Goal: Task Accomplishment & Management: Complete application form

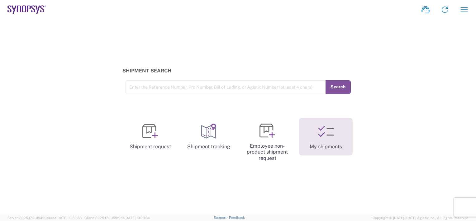
click at [328, 134] on icon at bounding box center [326, 131] width 16 height 16
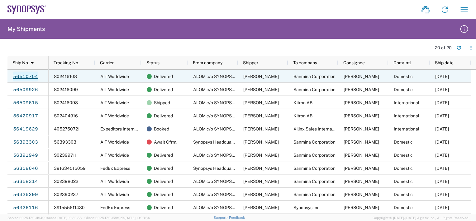
click at [25, 76] on link "56510704" at bounding box center [26, 76] width 26 height 10
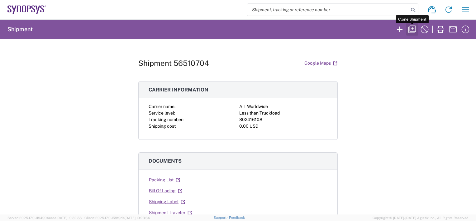
click at [413, 31] on icon "button" at bounding box center [411, 29] width 7 height 7
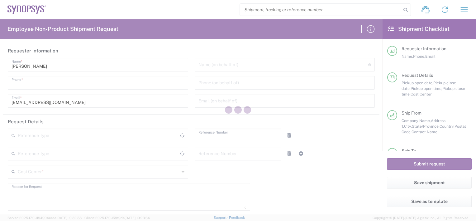
type input "6286667014"
type input "460695"
type textarea "Please see attached RMA form and help moving these from ALOM to Sanmina SJ Attn…"
type textarea "[EMAIL_ADDRESS][DOMAIN_NAME], [EMAIL_ADDRESS][DOMAIN_NAME], [EMAIL_ADDRESS][DOM…"
type input "ALOM c/o SYNOPSYS"
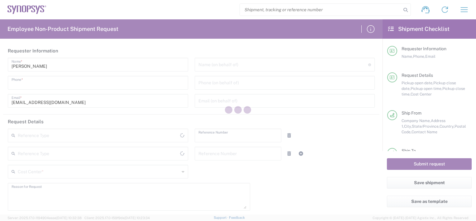
type input "[STREET_ADDRESS]"
type input "Fremont"
type input "94539"
type input "[PERSON_NAME]"
type input "4086498039"
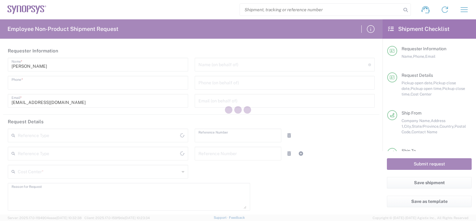
type input "[EMAIL_ADDRESS][DOMAIN_NAME]"
type input "Sanmina Corporation"
type input "60 E. Plumeria"
type input "san jose"
type input "95134"
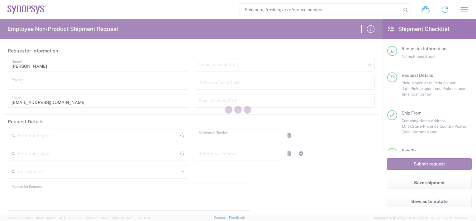
type input "[PERSON_NAME]"
type input "9169908841"
type input "[PERSON_NAME][EMAIL_ADDRESS][DOMAIN_NAME]"
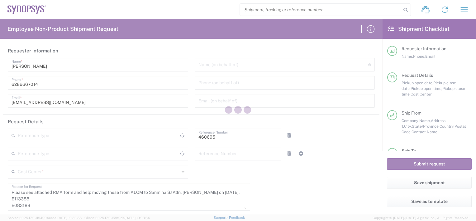
type input "Department"
type input "[US_STATE]"
type input "[GEOGRAPHIC_DATA]"
type input "[US_STATE]"
type input "[GEOGRAPHIC_DATA]"
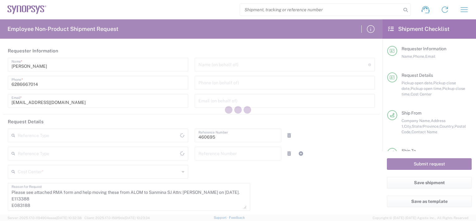
type input "Delivered at Place"
type input "Your Packaging"
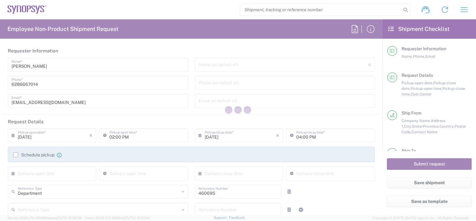
type input "US01, SDG, M, HAPSOp 460695"
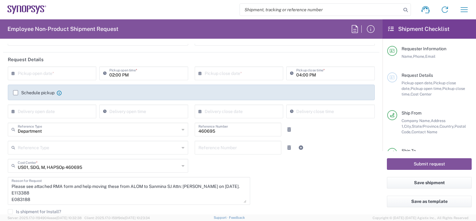
scroll to position [62, 0]
click at [64, 77] on input "text" at bounding box center [53, 72] width 71 height 11
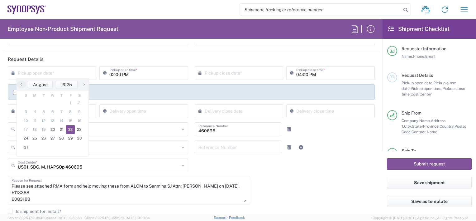
click at [69, 130] on span "22" at bounding box center [70, 129] width 9 height 9
type input "[DATE]"
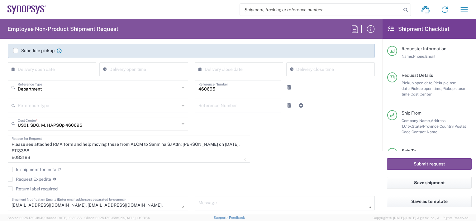
scroll to position [105, 0]
click at [211, 143] on textarea "Please see attached RMA form and help moving these from ALOM to Sanmina SJ Attn…" at bounding box center [129, 148] width 235 height 24
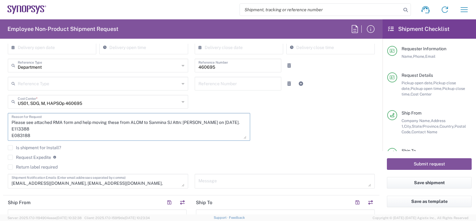
scroll to position [126, 0]
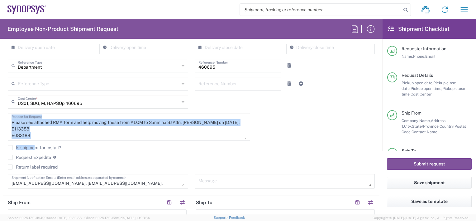
drag, startPoint x: 10, startPoint y: 126, endPoint x: 33, endPoint y: 146, distance: 30.5
click at [33, 146] on div "[DATE] × Pickup open date * Cancel Apply 02:00 PM Pickup open time * [DATE] × P…" at bounding box center [192, 97] width 374 height 190
click at [41, 128] on textarea "Please see attached RMA form and help moving these from ALOM to Sanmina SJ Attn…" at bounding box center [129, 127] width 235 height 24
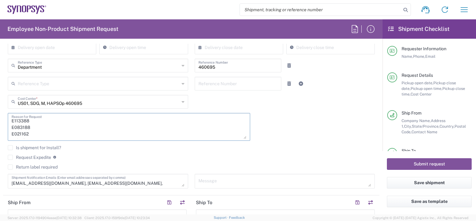
scroll to position [20, 0]
drag, startPoint x: 11, startPoint y: 129, endPoint x: 31, endPoint y: 139, distance: 21.7
click at [31, 139] on div "Please see attached RMA form and help moving these from ALOM to Sanmina SJ Attn…" at bounding box center [129, 127] width 242 height 28
paste textarea "4154 E072875 E090573 E064511 E076035 E076055 E069857 E076034"
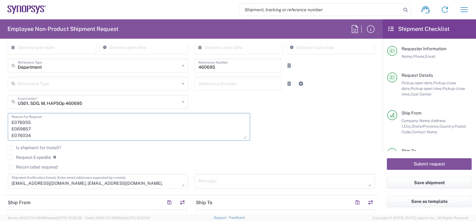
type textarea "Please see attached RMA form and help moving these from ALOM to Sanmina SJ Attn…"
click at [222, 140] on div "Please see attached RMA form and help moving these from ALOM to Sanmina SJ Attn…" at bounding box center [129, 129] width 249 height 32
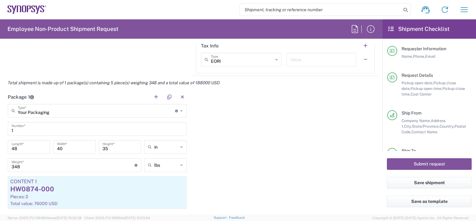
scroll to position [525, 0]
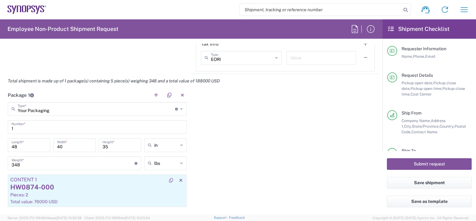
click at [111, 186] on div "HW0874-000" at bounding box center [97, 186] width 174 height 9
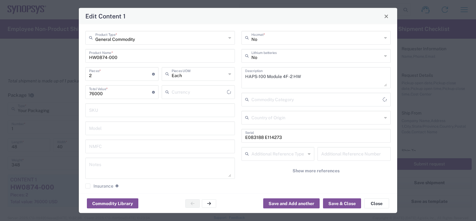
type input "US Dollar"
drag, startPoint x: 90, startPoint y: 77, endPoint x: 68, endPoint y: 84, distance: 22.9
click at [68, 84] on div "Edit Content 1 General Commodity Product Type * HW0874-000 Product Name * 2 Pie…" at bounding box center [238, 110] width 476 height 221
type input "1"
type input "38000"
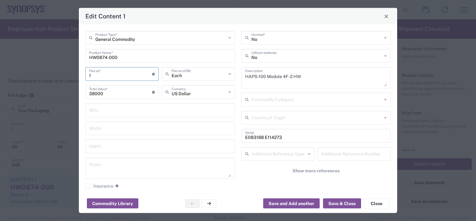
type input "1"
click at [170, 65] on div "General Commodity Product Type * HW0874-000 Product Name * 1 Pieces * Number of…" at bounding box center [160, 112] width 156 height 162
drag, startPoint x: 282, startPoint y: 134, endPoint x: 74, endPoint y: 114, distance: 209.7
click at [74, 114] on div "Edit Content 1 General Commodity Product Type * HW0874-000 Product Name * 1 Pie…" at bounding box center [238, 110] width 476 height 221
paste input "72875"
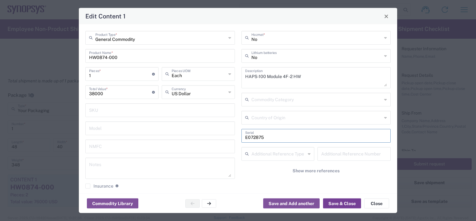
type input "E072875"
click at [340, 200] on button "Save & Close" at bounding box center [342, 203] width 38 height 10
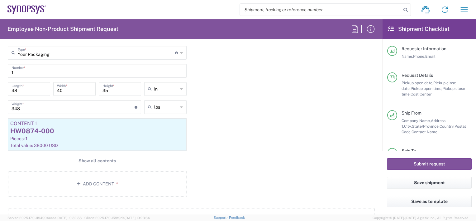
scroll to position [582, 0]
click at [105, 159] on span "Show all contents" at bounding box center [97, 160] width 37 height 6
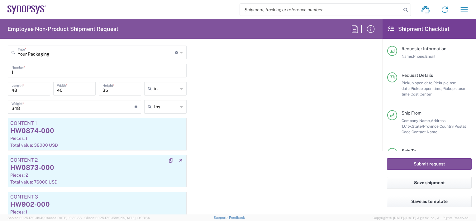
click at [88, 164] on div "HW0873-000" at bounding box center [97, 167] width 174 height 9
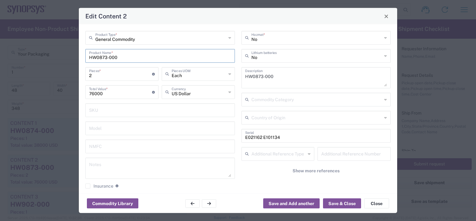
click at [107, 59] on input "HW0873-000" at bounding box center [160, 55] width 142 height 11
type input "HW0901-000"
click at [101, 75] on input "2" at bounding box center [120, 73] width 63 height 11
type input "3"
type input "228000"
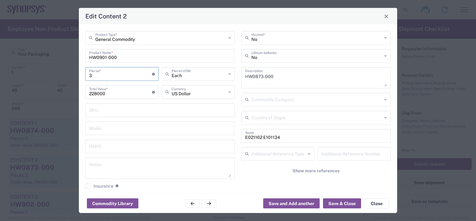
type input "3"
drag, startPoint x: 108, startPoint y: 92, endPoint x: 20, endPoint y: 95, distance: 88.2
click at [20, 95] on div "Edit Content 2 General Commodity Product Type * HW0901-000 Product Name * 3 Pie…" at bounding box center [238, 110] width 476 height 221
type input "112000"
drag, startPoint x: 284, startPoint y: 134, endPoint x: 201, endPoint y: 145, distance: 84.5
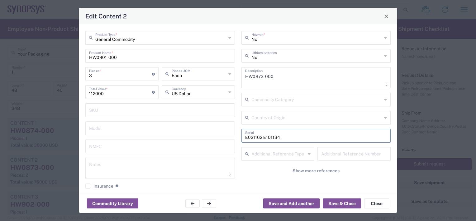
click at [201, 145] on div "General Commodity Product Type * HW0901-000 Product Name * 3 Pieces * Number of…" at bounding box center [238, 112] width 312 height 162
paste input "114154 E072875 E090573 E064511"
drag, startPoint x: 279, startPoint y: 138, endPoint x: 260, endPoint y: 138, distance: 19.0
click at [260, 138] on input "E114154 E072875 E090573 E064511" at bounding box center [316, 135] width 142 height 11
type input "E114154 E090573 E064511"
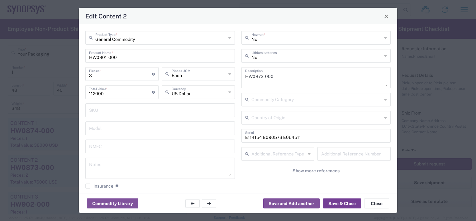
click at [341, 201] on button "Save & Close" at bounding box center [342, 203] width 38 height 10
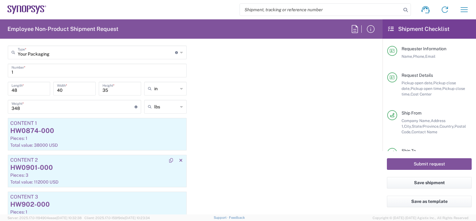
click at [107, 172] on div "Pieces: 3" at bounding box center [97, 175] width 174 height 6
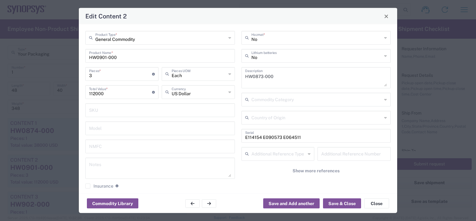
click at [97, 74] on input "3" at bounding box center [120, 73] width 63 height 11
type input "4"
type input "448000"
type input "4"
drag, startPoint x: 109, startPoint y: 92, endPoint x: 0, endPoint y: 105, distance: 109.5
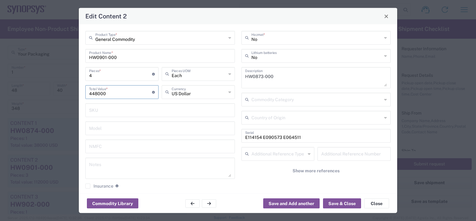
click at [0, 105] on html "Shipment request Shipment tracking Employee non-product shipment request My shi…" at bounding box center [238, 110] width 476 height 221
type input "150000"
drag, startPoint x: 300, startPoint y: 134, endPoint x: 175, endPoint y: 145, distance: 125.1
click at [175, 145] on div "General Commodity Product Type * HW0901-000 Product Name * 4 Pieces * Number of…" at bounding box center [238, 112] width 312 height 162
paste input "076035 E076055 E069857 E076034"
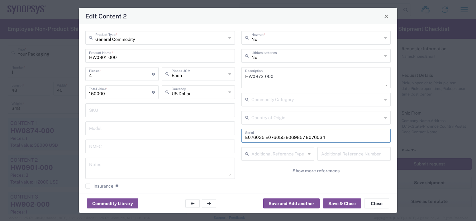
type input "E076035 E076055 E069857 E076034"
drag, startPoint x: 283, startPoint y: 80, endPoint x: 199, endPoint y: 74, distance: 83.7
click at [199, 74] on div "General Commodity Product Type * HW0901-000 Product Name * 4 Pieces * Number of…" at bounding box center [238, 112] width 312 height 162
type textarea "HW0901-000"
click at [340, 206] on button "Save & Close" at bounding box center [342, 203] width 38 height 10
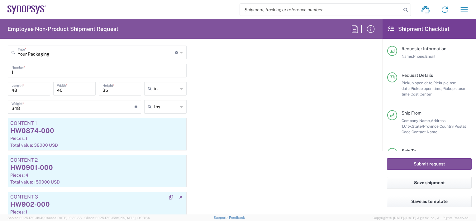
click at [70, 204] on div "HW902-000" at bounding box center [97, 203] width 174 height 9
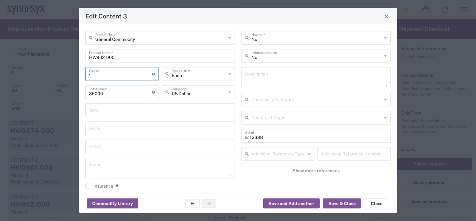
drag, startPoint x: 100, startPoint y: 74, endPoint x: 51, endPoint y: 74, distance: 48.6
click at [51, 74] on div "Edit Content 3 General Commodity Product Type * HW902-000 Product Name * 1 Piec…" at bounding box center [238, 110] width 476 height 221
type input "3"
type input "108000"
type input "3"
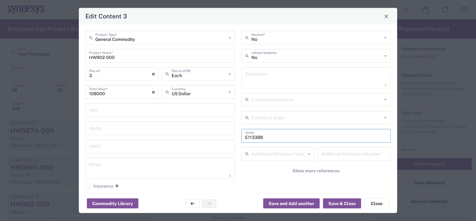
drag, startPoint x: 265, startPoint y: 136, endPoint x: 118, endPoint y: 145, distance: 147.3
click at [118, 145] on div "General Commodity Product Type * HW902-000 Product Name * 3 Pieces * Number of …" at bounding box center [238, 112] width 312 height 162
paste input "4154 E072875 E090573 E064511"
drag, startPoint x: 279, startPoint y: 137, endPoint x: 259, endPoint y: 136, distance: 19.9
click at [259, 136] on input "E114154 E072875 E090573 E064511" at bounding box center [316, 135] width 142 height 11
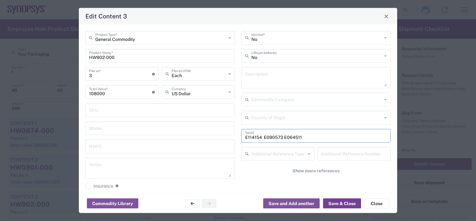
type input "E114154 E090573 E064511"
click at [348, 205] on button "Save & Close" at bounding box center [342, 203] width 38 height 10
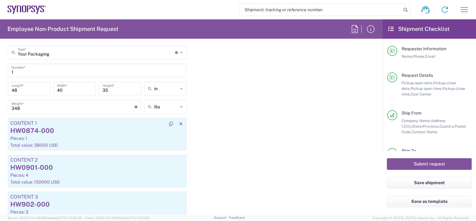
click at [120, 132] on div "HW0874-000" at bounding box center [97, 130] width 174 height 9
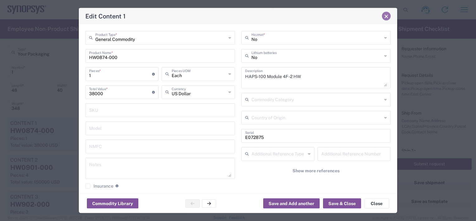
click at [387, 15] on span "Close" at bounding box center [386, 16] width 4 height 4
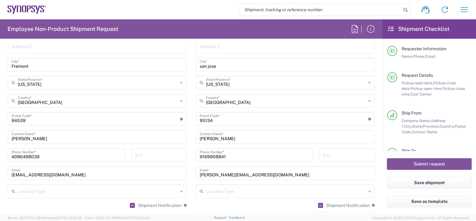
scroll to position [342, 0]
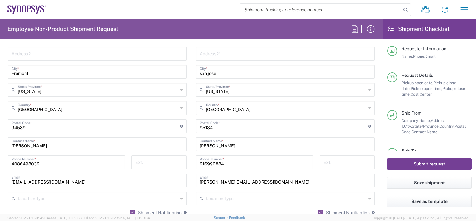
click at [419, 164] on button "Submit request" at bounding box center [429, 164] width 85 height 12
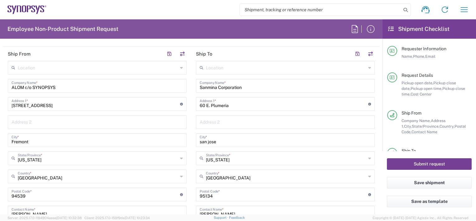
scroll to position [274, 0]
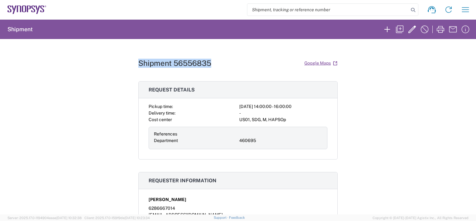
drag, startPoint x: 137, startPoint y: 62, endPoint x: 214, endPoint y: 66, distance: 76.7
click at [214, 66] on div "Shipment 56556835 Google Maps" at bounding box center [237, 63] width 199 height 11
copy h1 "Shipment 56556835"
